Goal: Task Accomplishment & Management: Use online tool/utility

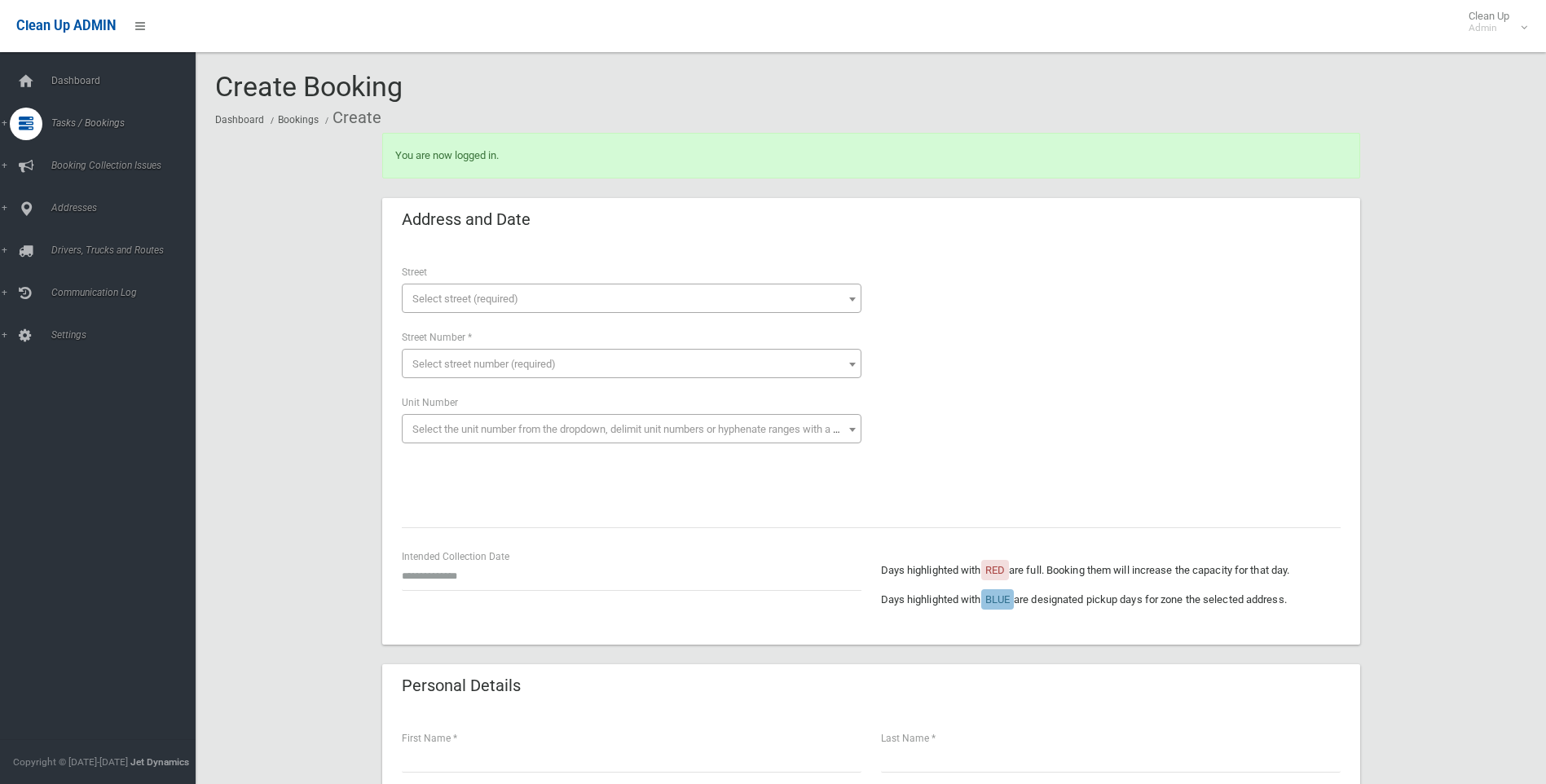
click at [879, 621] on div "Days highlighted with RED are full. Booking them will increase the capacity for…" at bounding box center [1111, 586] width 479 height 78
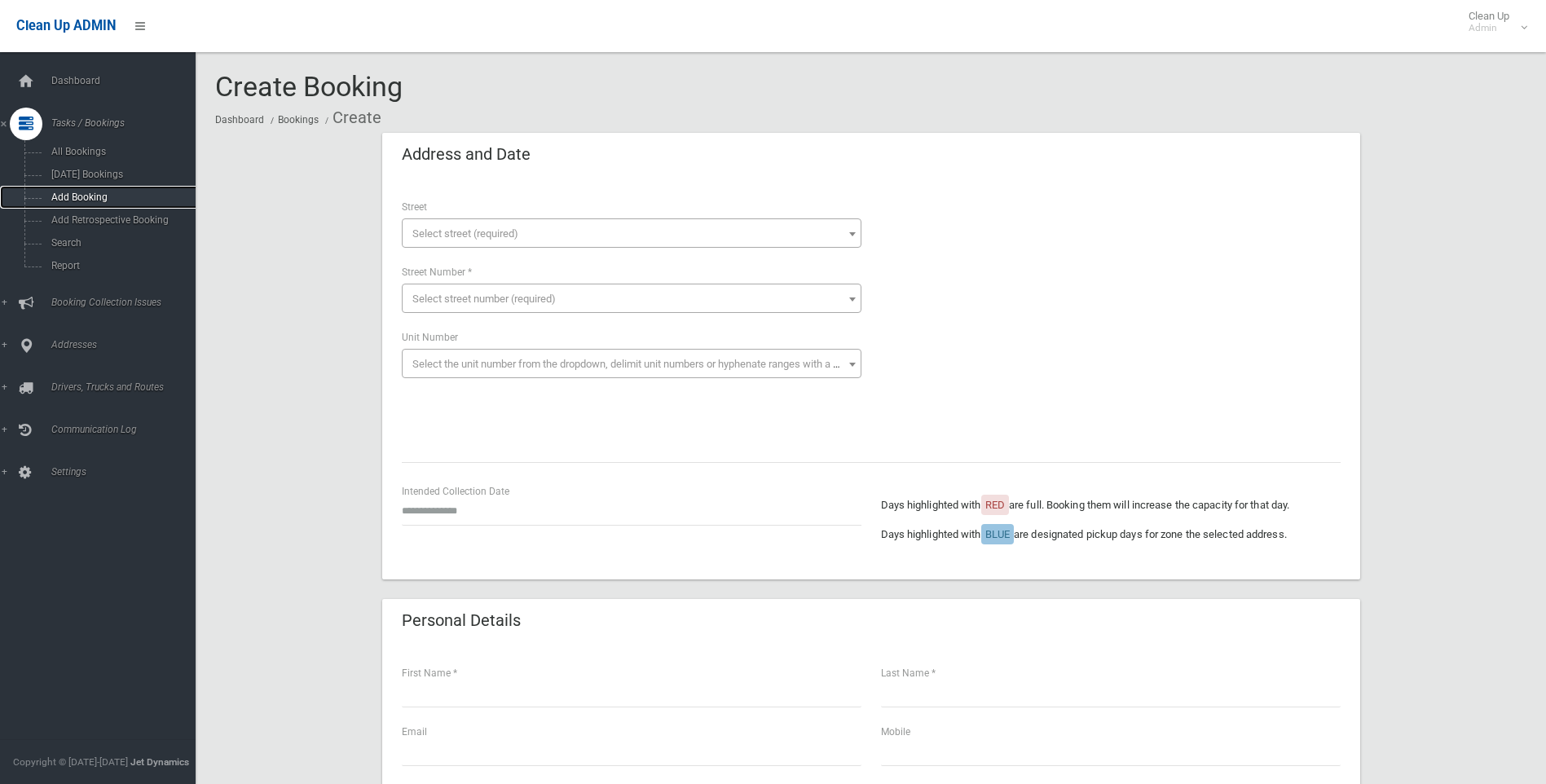
click at [119, 191] on link "Add Booking" at bounding box center [103, 198] width 208 height 23
click at [62, 214] on link "Add Retrospective Booking" at bounding box center [103, 220] width 208 height 23
click at [66, 197] on span "Add Booking" at bounding box center [120, 197] width 148 height 12
